Goal: Task Accomplishment & Management: Manage account settings

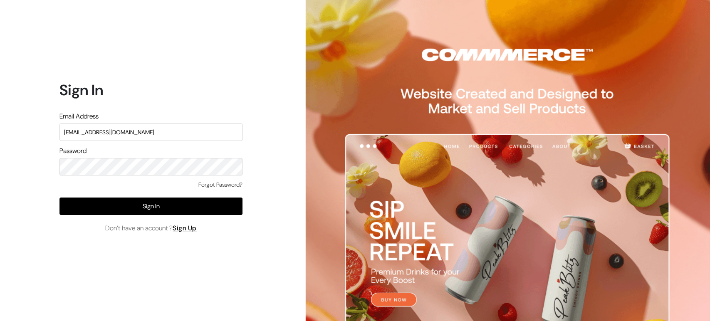
click at [160, 141] on input "demo@outdocart.in" at bounding box center [150, 131] width 183 height 17
type input "demo@outdocart.in"
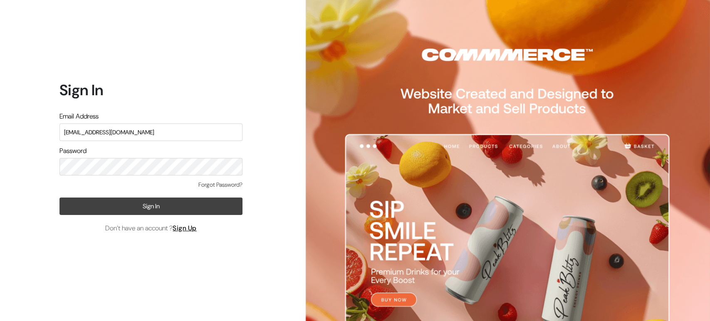
click at [160, 207] on button "Sign In" at bounding box center [150, 205] width 183 height 17
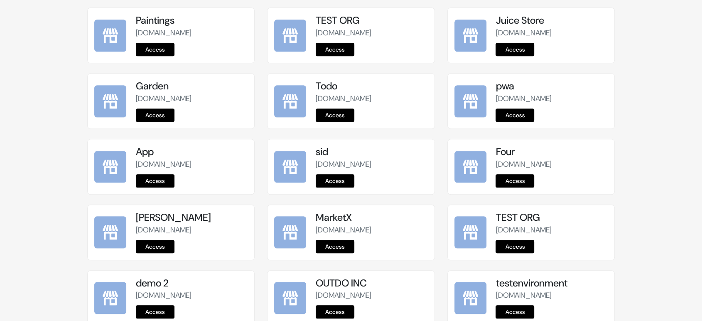
scroll to position [1038, 0]
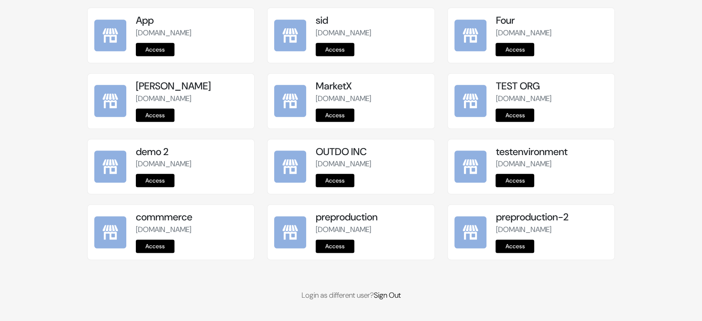
click at [338, 243] on link "Access" at bounding box center [335, 245] width 39 height 13
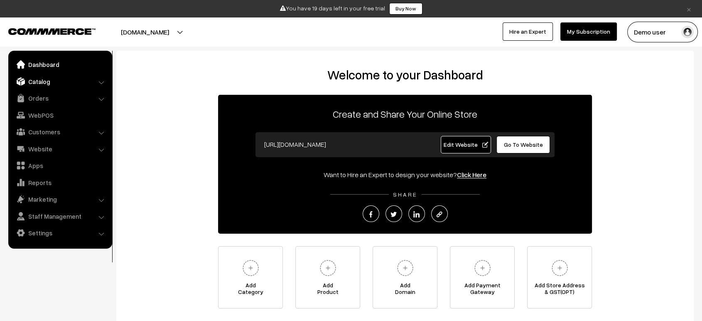
click at [37, 76] on link "Catalog" at bounding box center [59, 81] width 99 height 15
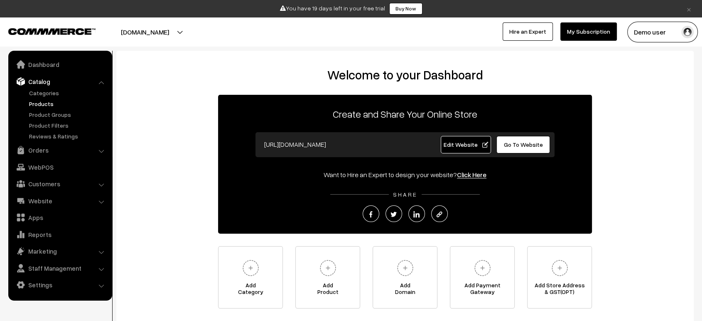
click at [37, 102] on link "Products" at bounding box center [68, 103] width 82 height 9
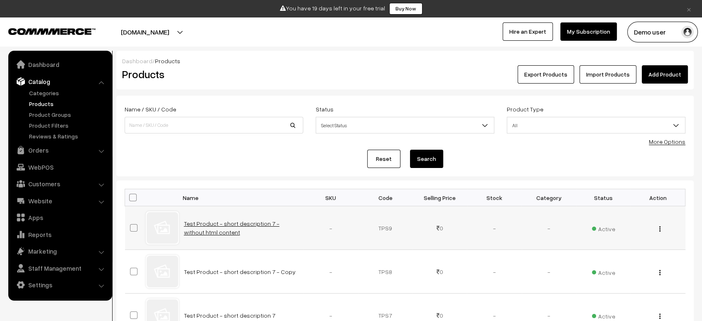
click at [221, 222] on link "Test Product - short description 7 - without html content" at bounding box center [232, 228] width 96 height 16
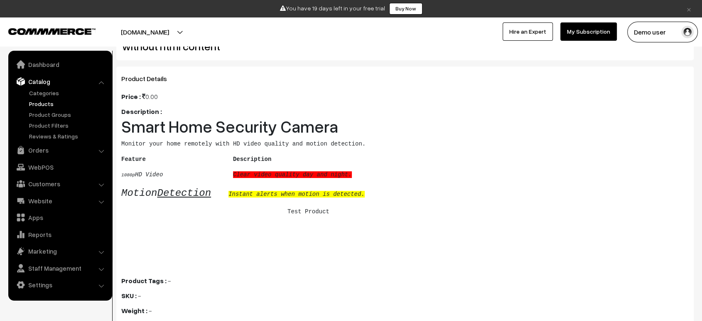
scroll to position [40, 0]
click at [191, 195] on u "Detection" at bounding box center [184, 192] width 54 height 11
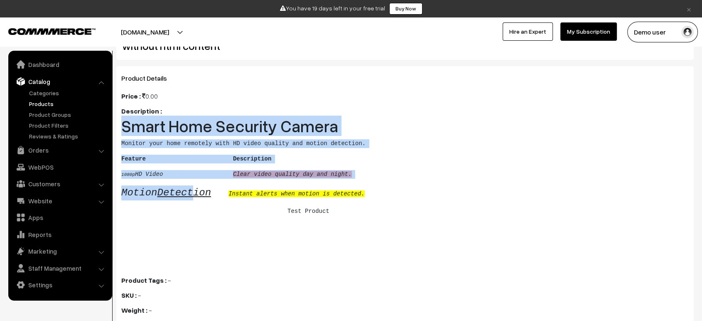
drag, startPoint x: 191, startPoint y: 195, endPoint x: 551, endPoint y: 87, distance: 376.0
click at [551, 87] on div "Product Details Price : 0.00 Description : Smart Home Security Camera Monitor y…" at bounding box center [405, 212] width 578 height 292
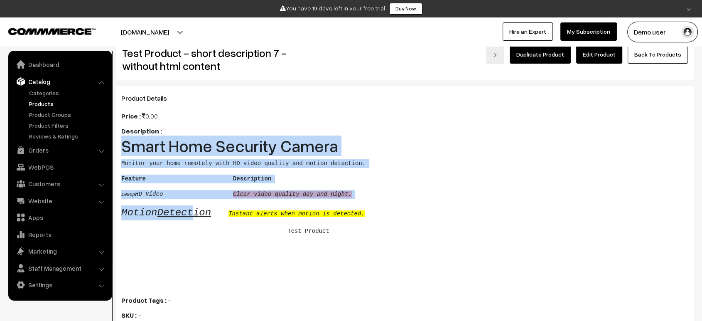
scroll to position [17, 0]
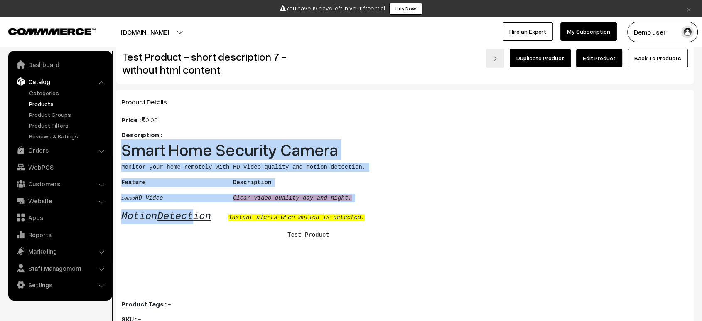
click at [612, 57] on link "Edit Product" at bounding box center [600, 58] width 46 height 18
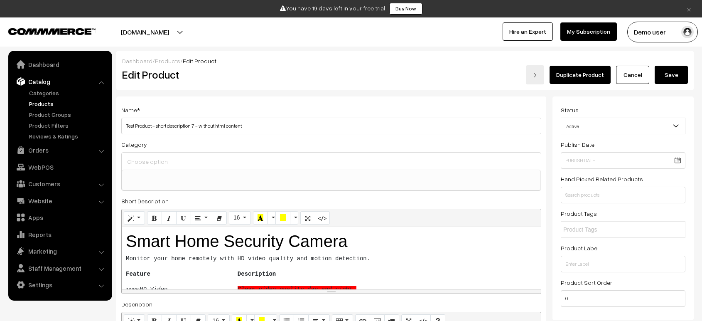
select select
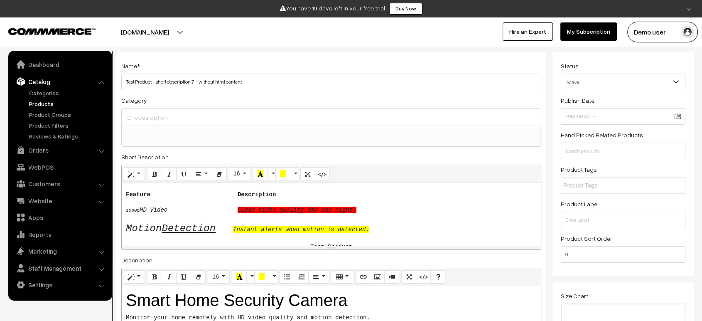
scroll to position [50, 0]
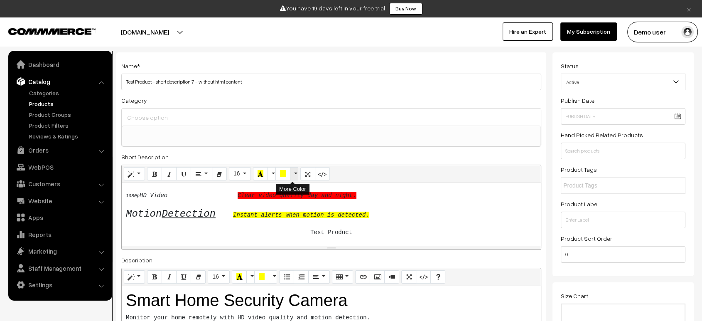
click at [290, 172] on button "More Color" at bounding box center [294, 173] width 8 height 13
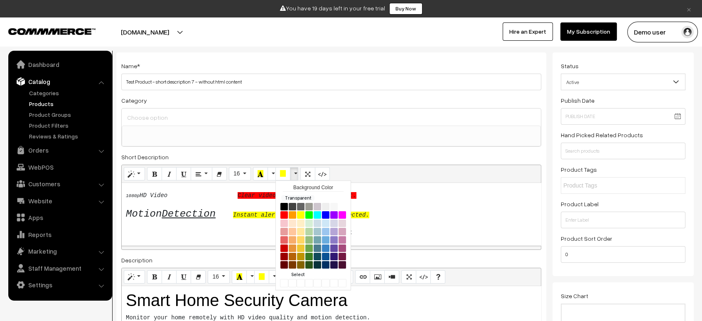
click at [290, 172] on button "More Color" at bounding box center [294, 173] width 8 height 13
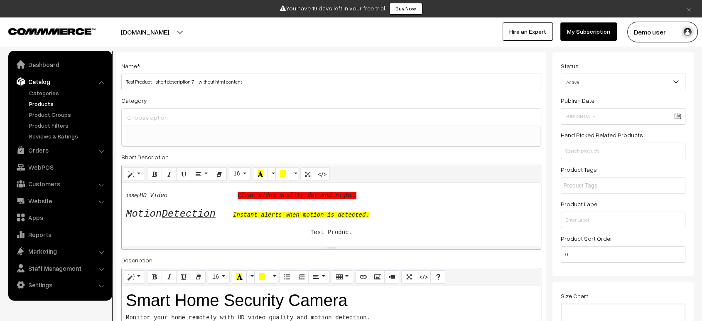
click at [296, 152] on div "Short Description <h1>Smart Home Security Camera </h1><pre>Monitor your home re…" at bounding box center [331, 201] width 420 height 98
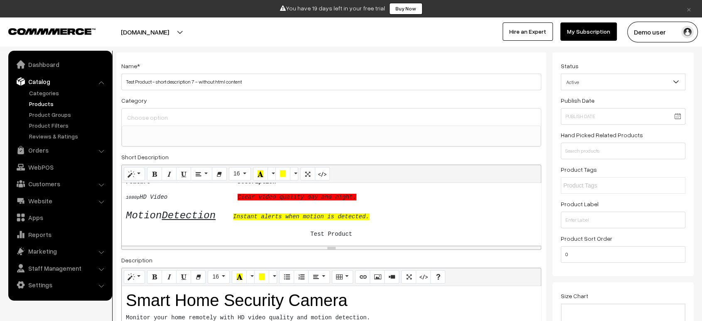
scroll to position [52, 0]
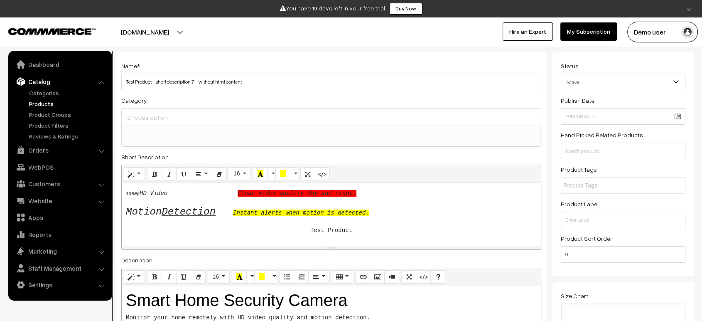
click at [182, 210] on u "Detection" at bounding box center [189, 211] width 54 height 11
click at [417, 211] on pre "Motion Detection Instant alerts when motion is detected." at bounding box center [331, 212] width 411 height 15
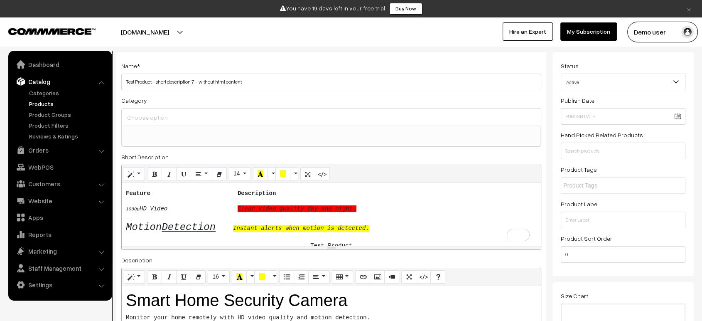
scroll to position [37, 0]
